Goal: Task Accomplishment & Management: Complete application form

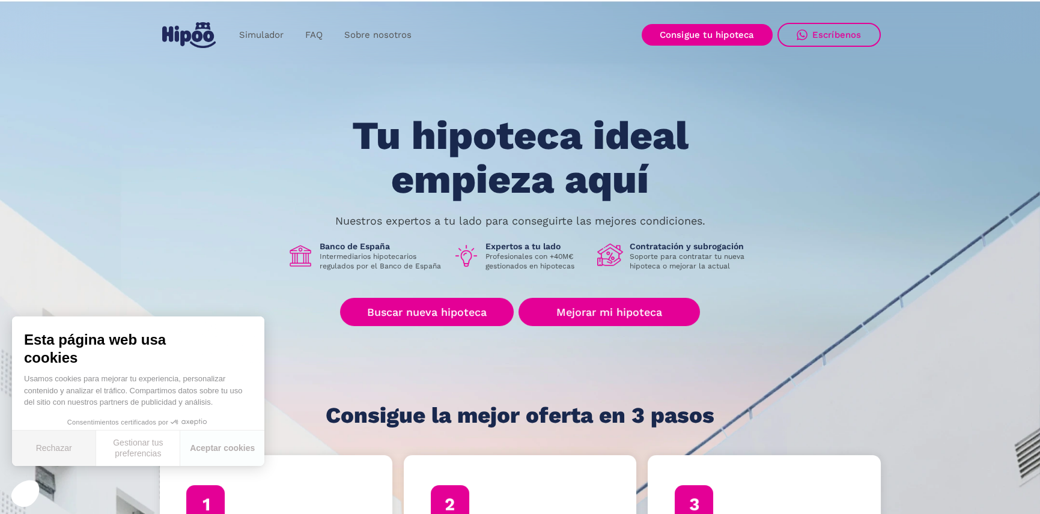
click at [61, 448] on button "Rechazar" at bounding box center [54, 448] width 84 height 35
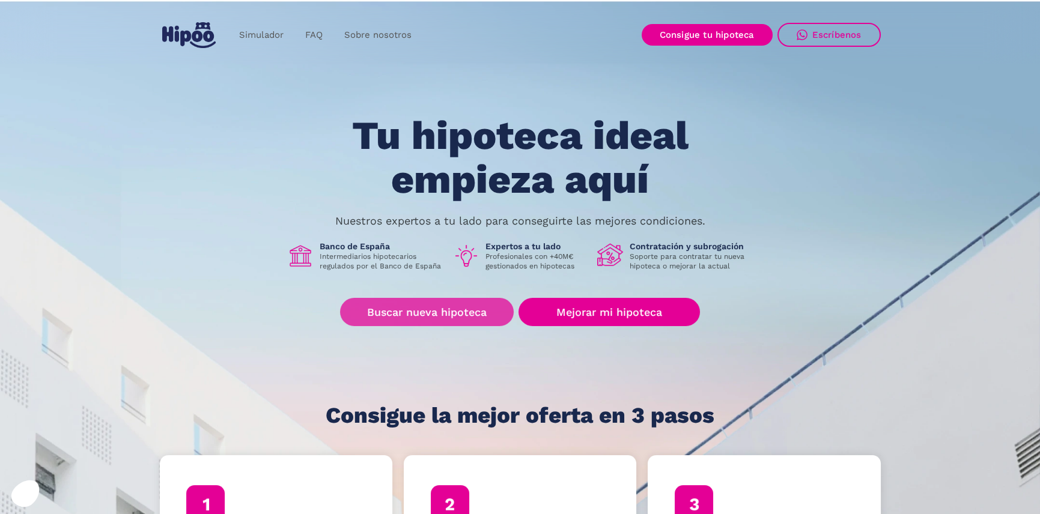
click at [426, 312] on link "Buscar nueva hipoteca" at bounding box center [427, 312] width 174 height 28
click at [438, 308] on link "Buscar nueva hipoteca" at bounding box center [427, 312] width 174 height 28
